Goal: Navigation & Orientation: Find specific page/section

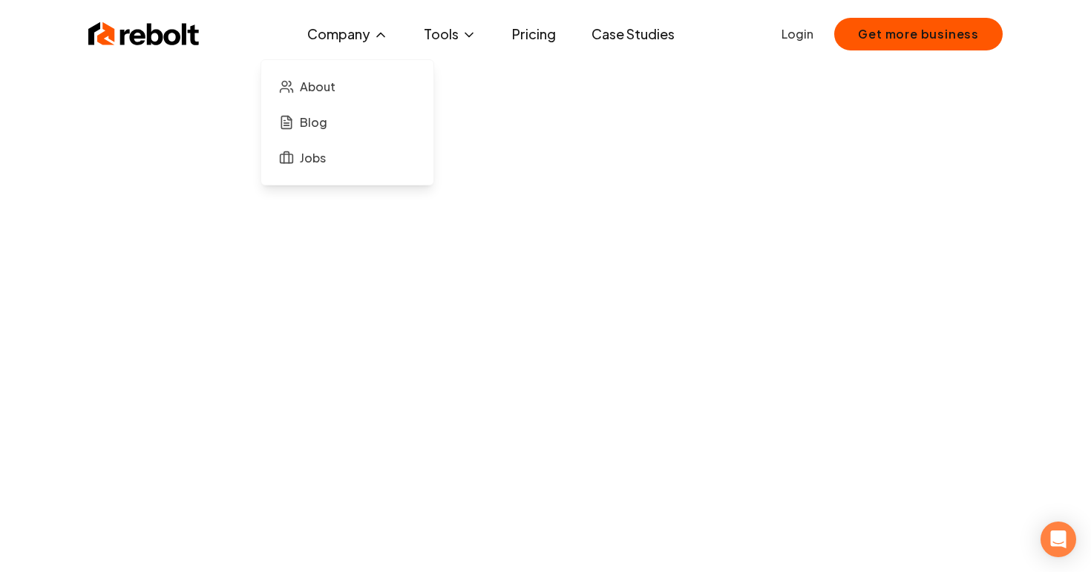
click at [358, 32] on button "Company" at bounding box center [347, 34] width 105 height 30
click at [327, 87] on span "About" at bounding box center [318, 87] width 36 height 18
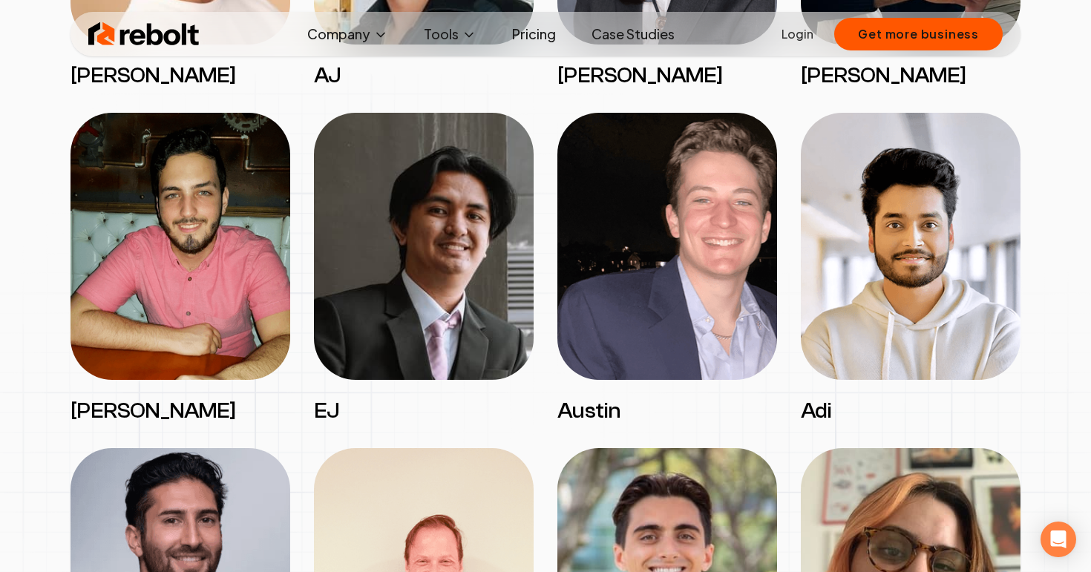
scroll to position [1854, 0]
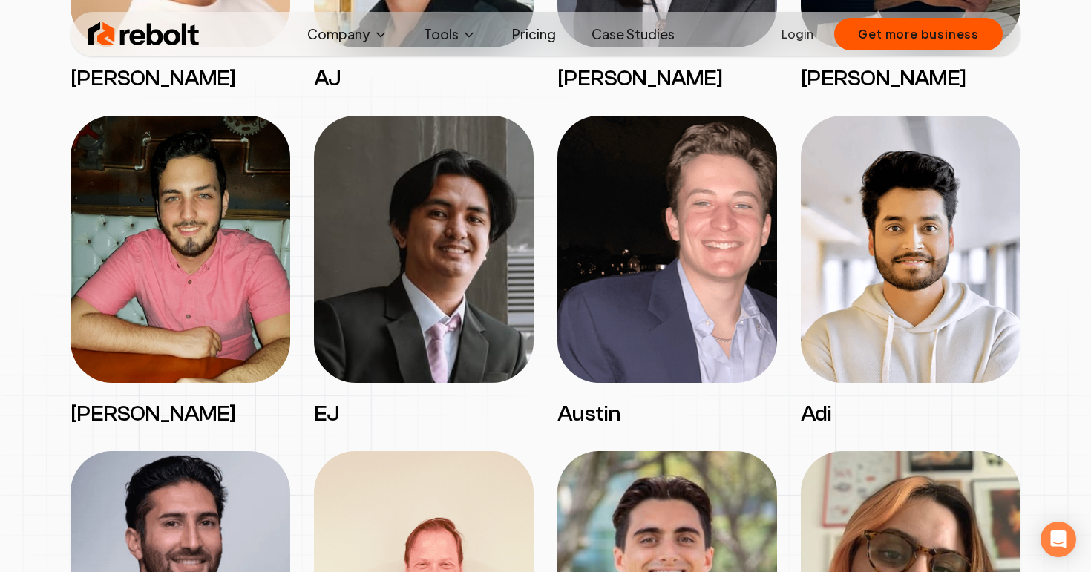
click at [460, 355] on img at bounding box center [424, 249] width 220 height 267
click at [307, 421] on div "Arwin [PERSON_NAME] [PERSON_NAME] [PERSON_NAME] [PERSON_NAME] [PERSON_NAME] [PE…" at bounding box center [546, 439] width 950 height 1989
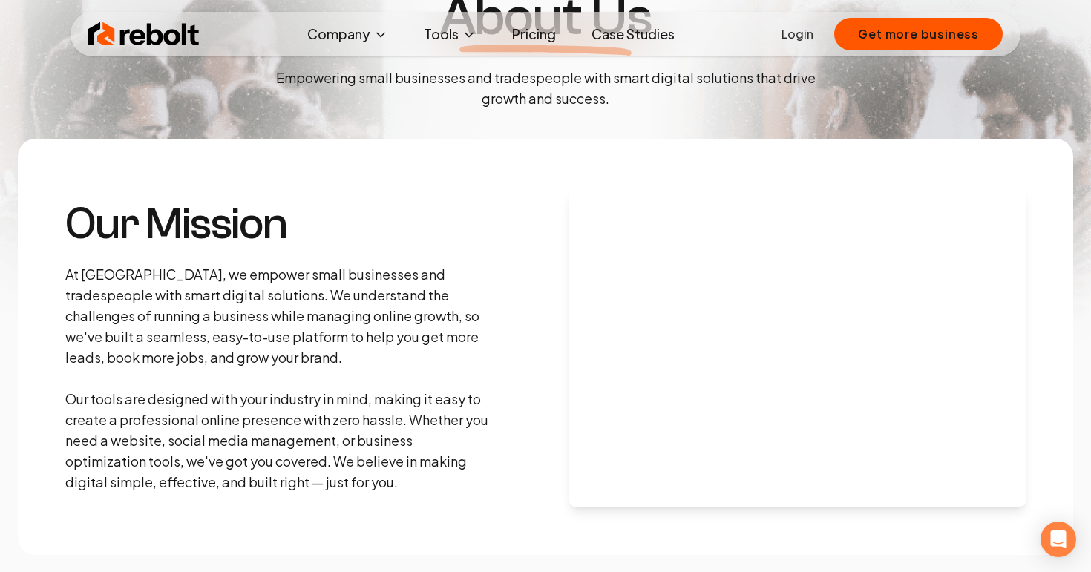
scroll to position [0, 0]
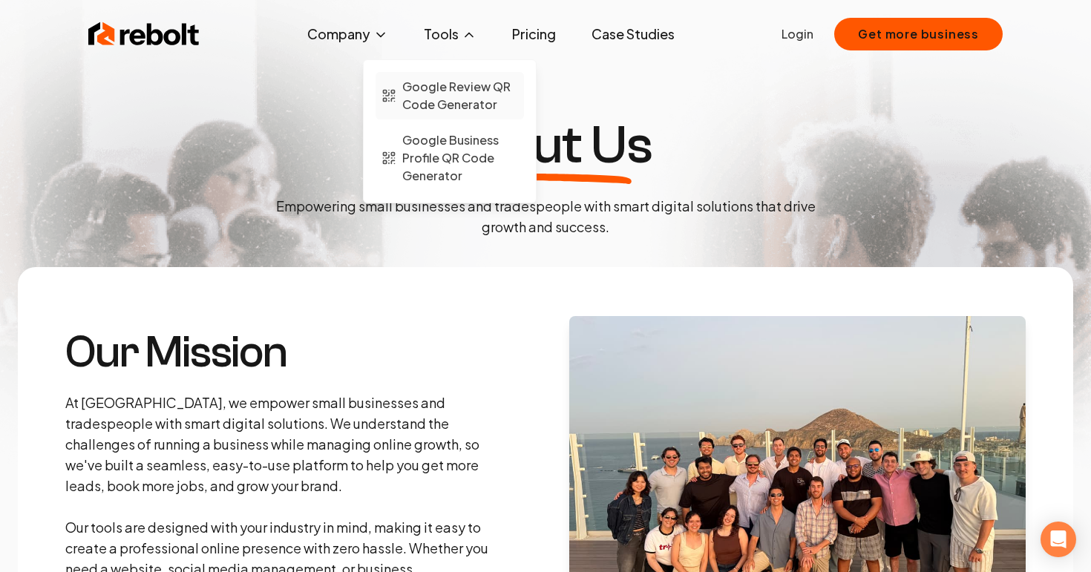
click at [432, 96] on span "Google Review QR Code Generator" at bounding box center [460, 96] width 116 height 36
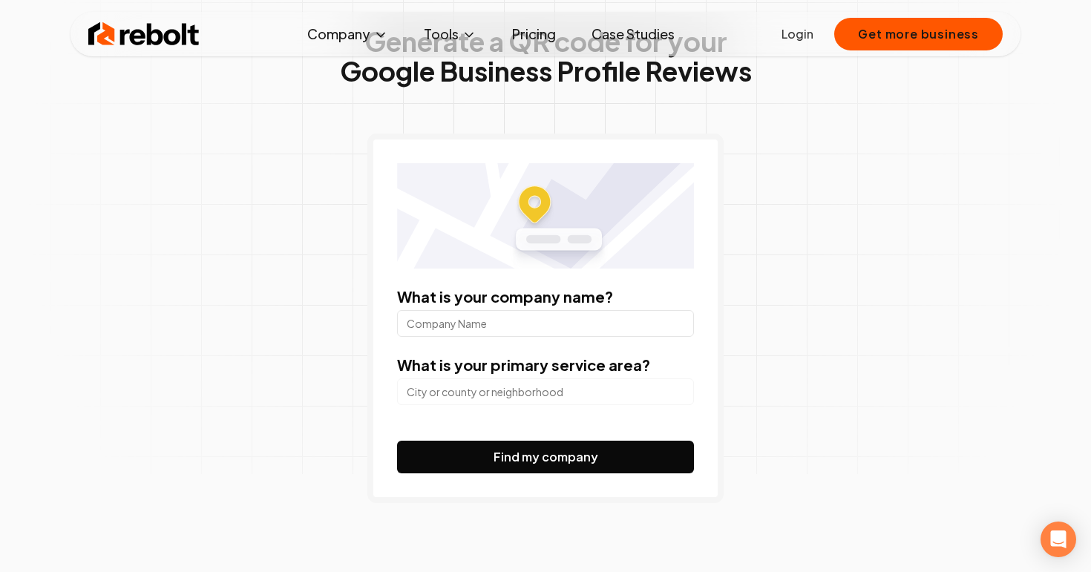
scroll to position [103, 0]
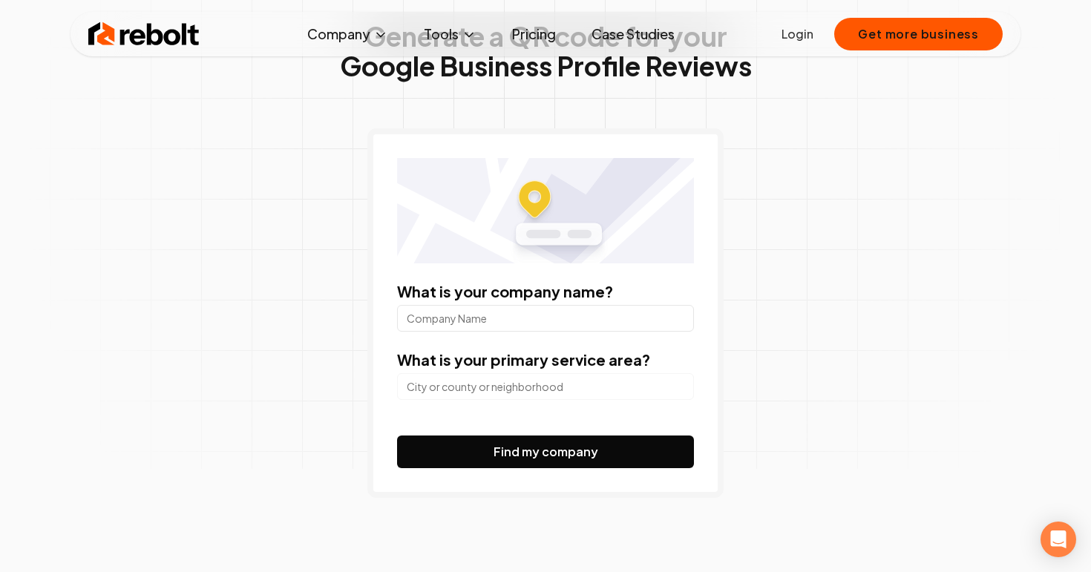
click at [534, 34] on link "Pricing" at bounding box center [534, 34] width 68 height 30
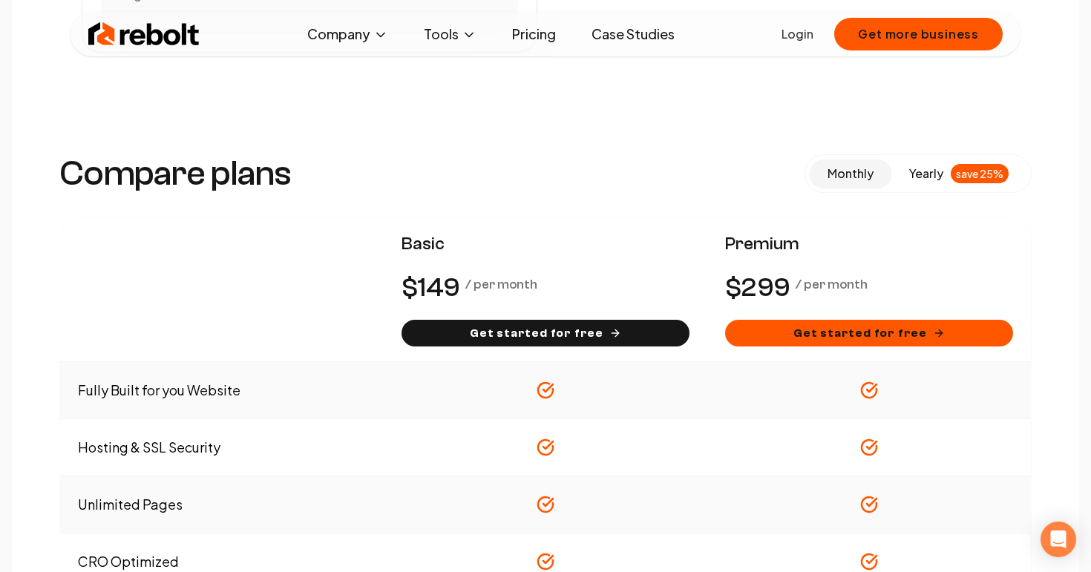
scroll to position [1000, 0]
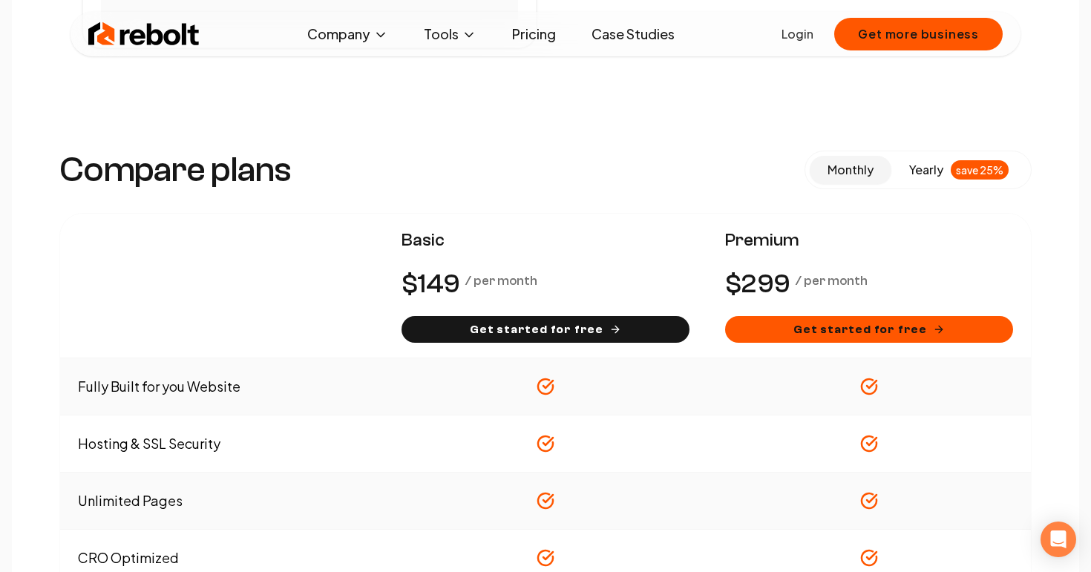
click at [927, 169] on span "yearly" at bounding box center [926, 170] width 34 height 18
click at [874, 173] on button "monthly" at bounding box center [851, 170] width 82 height 28
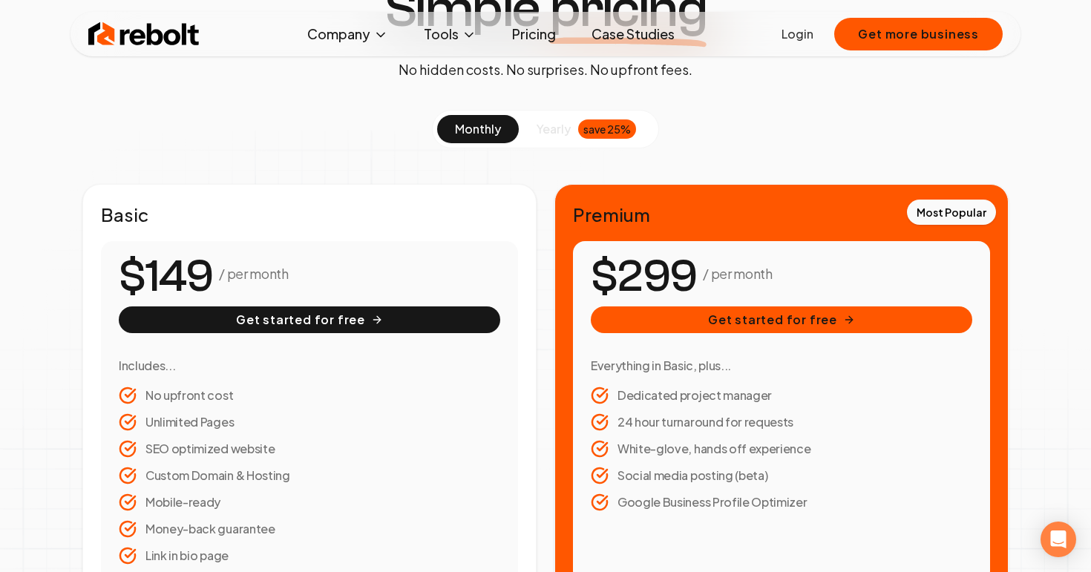
scroll to position [0, 0]
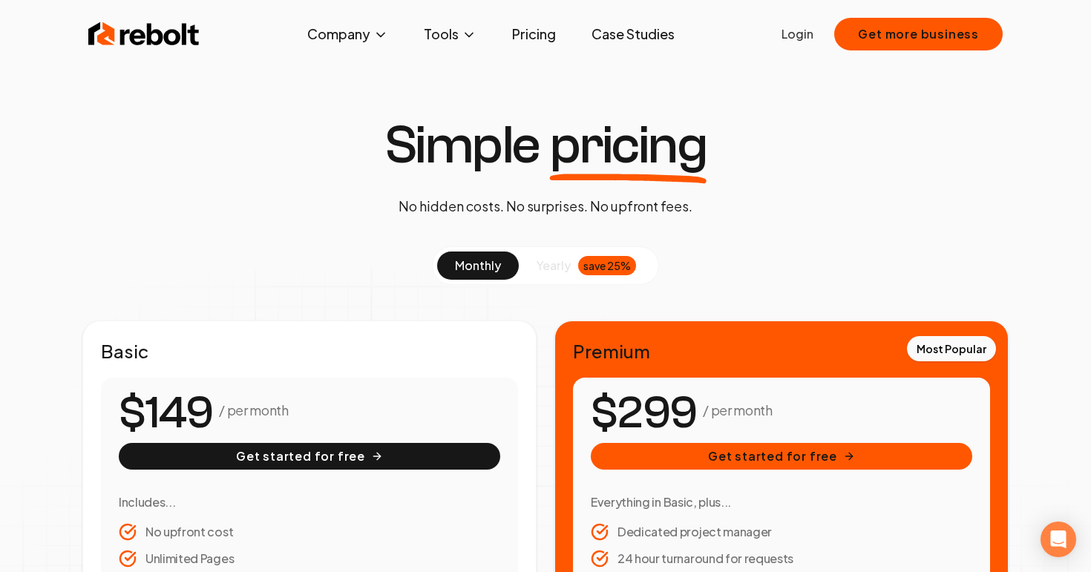
click at [619, 31] on link "Case Studies" at bounding box center [633, 34] width 107 height 30
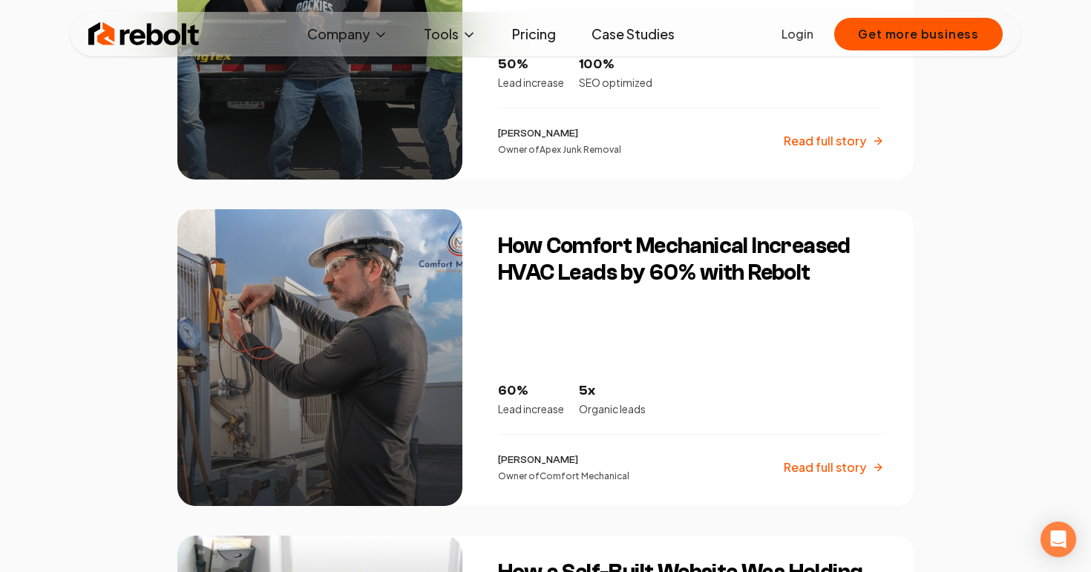
scroll to position [1135, 0]
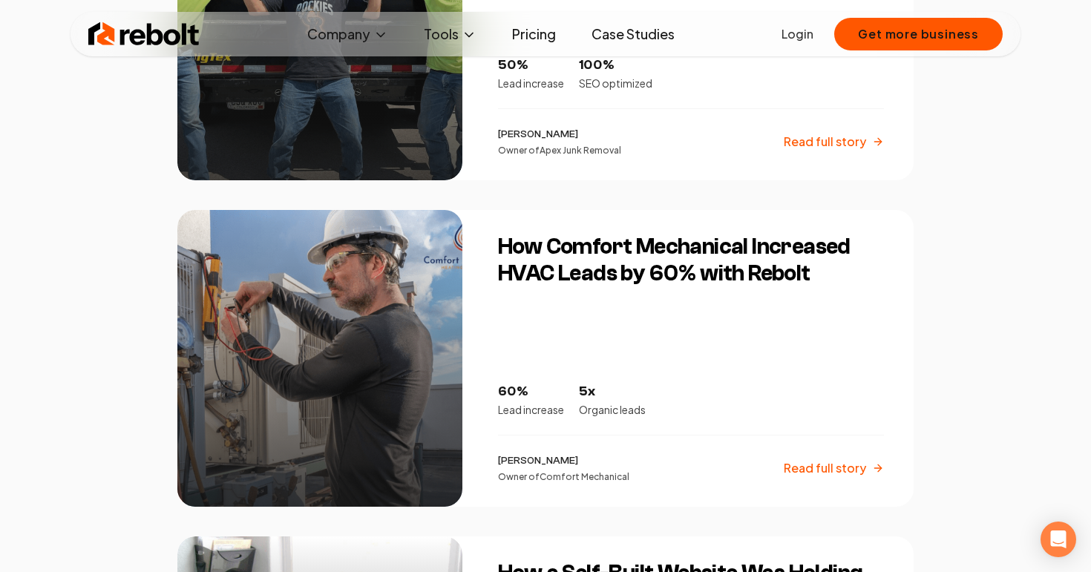
click at [802, 471] on p "Read full story" at bounding box center [825, 468] width 82 height 18
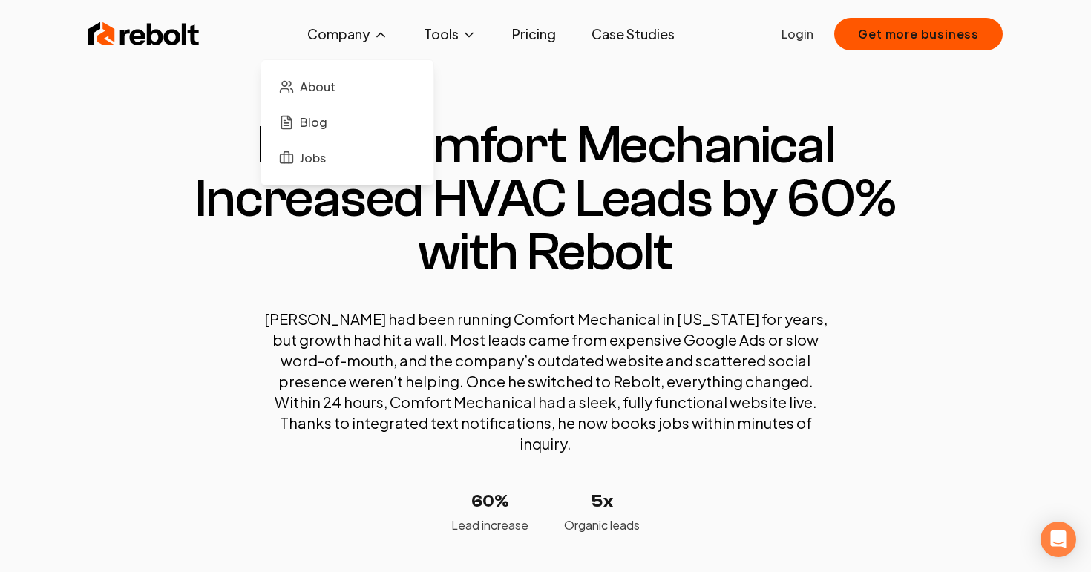
click at [379, 31] on icon at bounding box center [380, 34] width 15 height 15
click at [312, 150] on span "Jobs" at bounding box center [313, 158] width 26 height 18
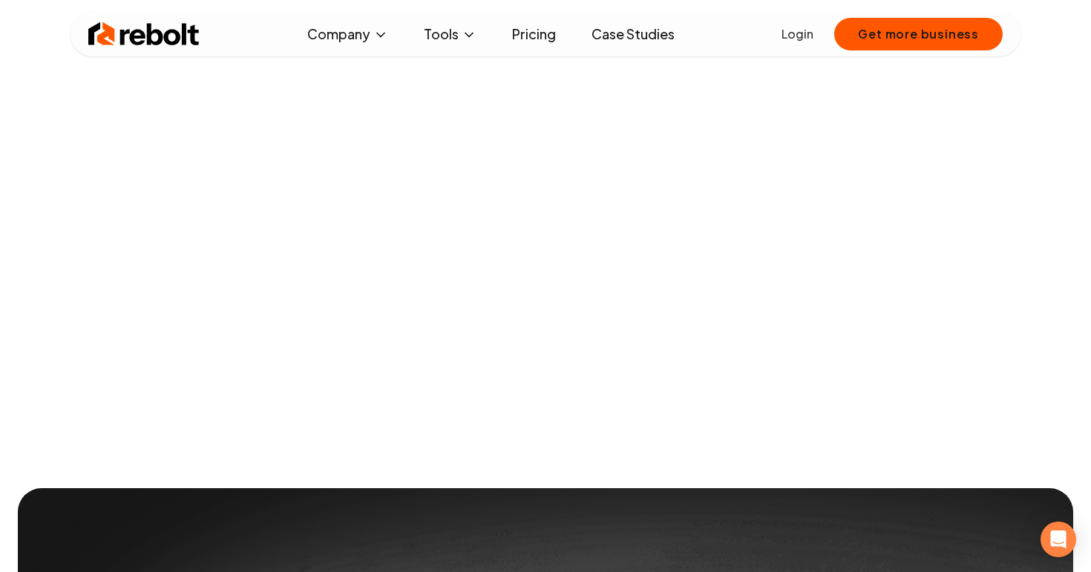
scroll to position [223, 0]
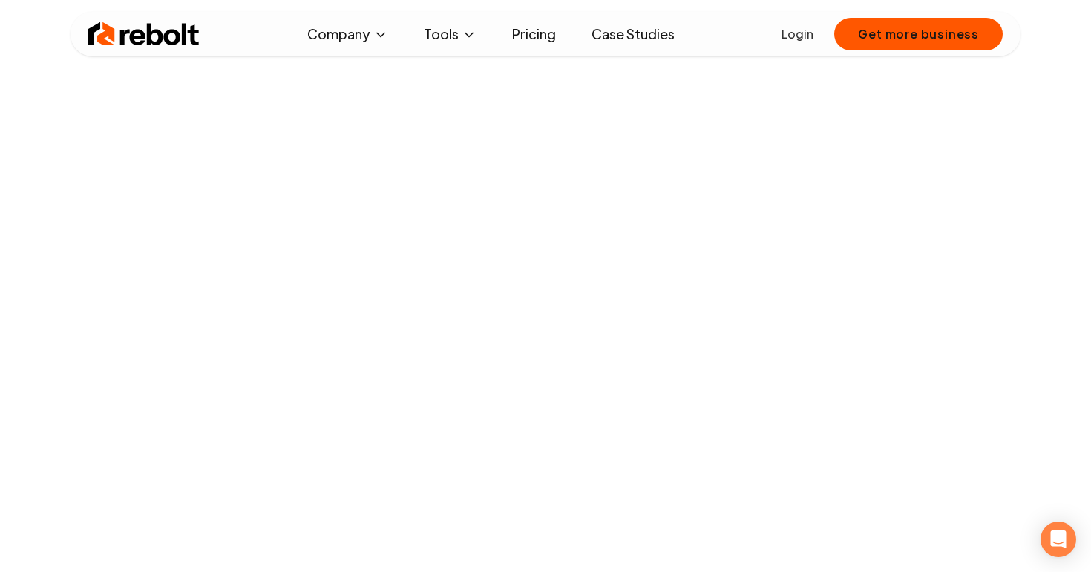
scroll to position [1245, 0]
